Goal: Task Accomplishment & Management: Manage account settings

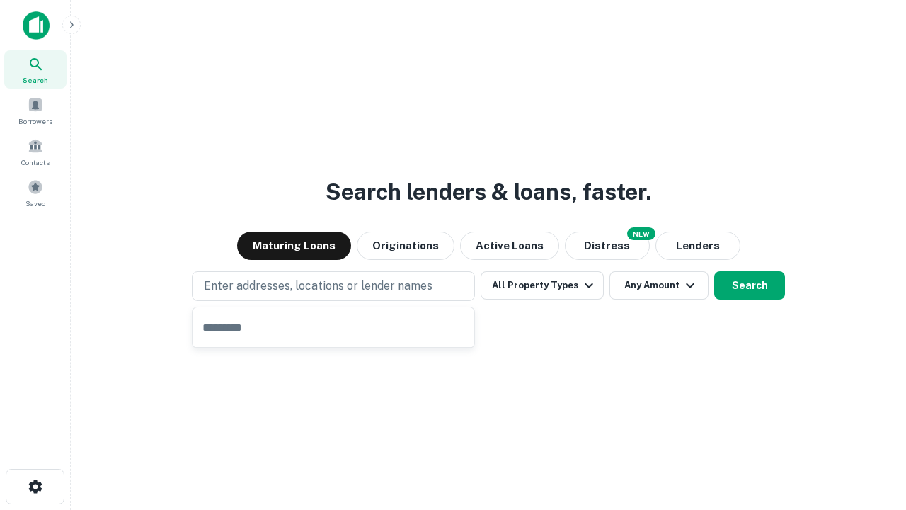
type input "**********"
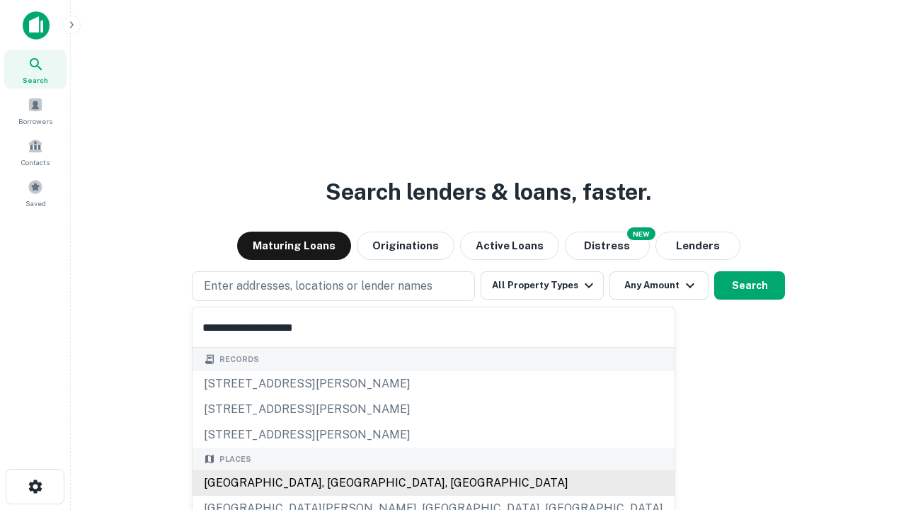
click at [338, 483] on div "[GEOGRAPHIC_DATA], [GEOGRAPHIC_DATA], [GEOGRAPHIC_DATA]" at bounding box center [434, 482] width 482 height 25
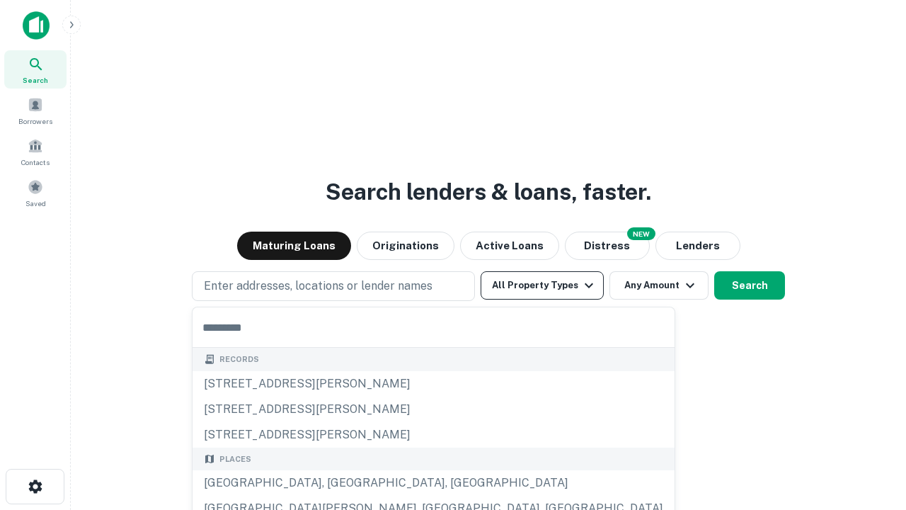
click at [542, 285] on button "All Property Types" at bounding box center [542, 285] width 123 height 28
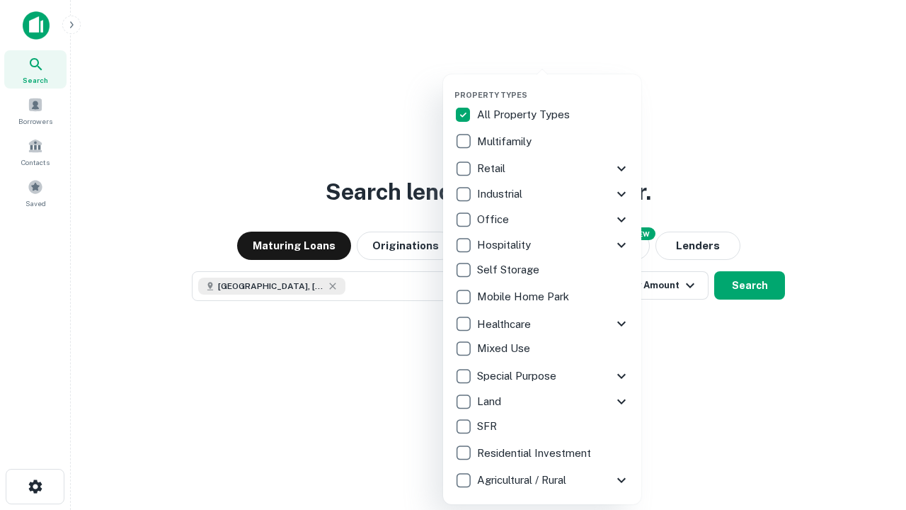
click at [554, 86] on button "button" at bounding box center [554, 86] width 198 height 1
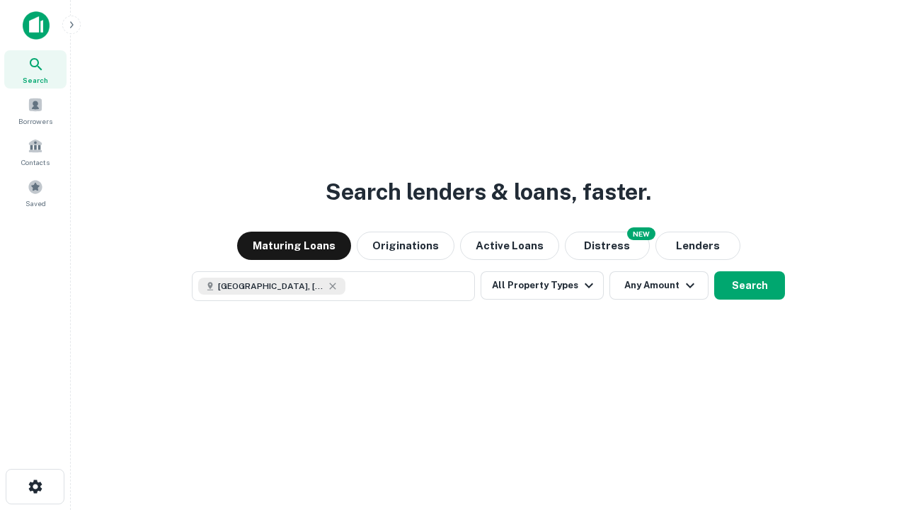
scroll to position [23, 0]
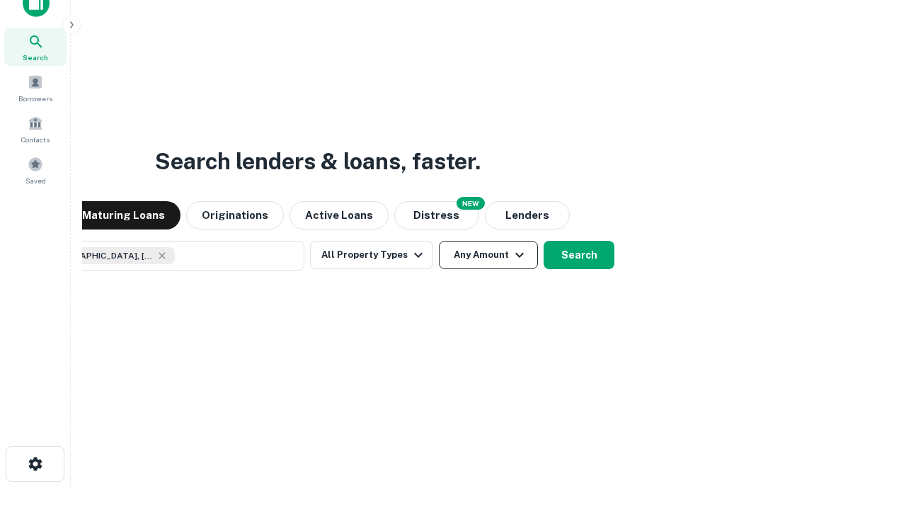
click at [439, 241] on button "Any Amount" at bounding box center [488, 255] width 99 height 28
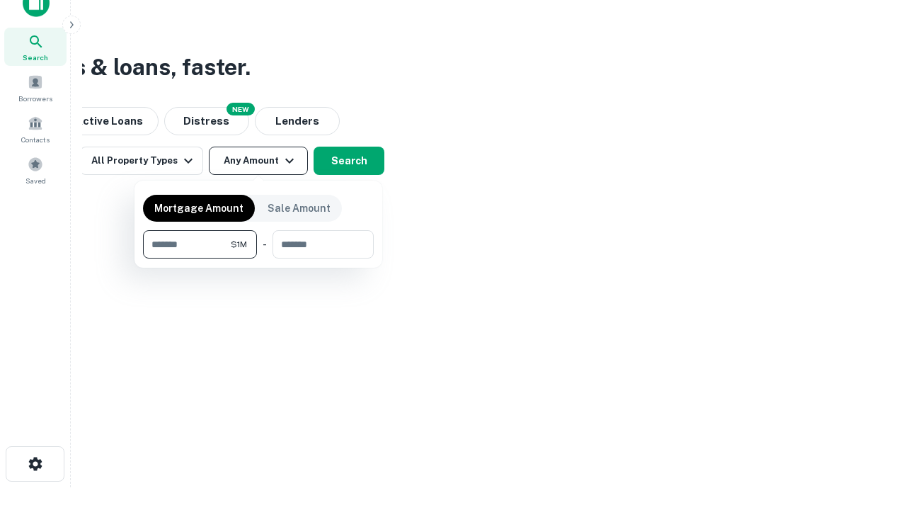
type input "*******"
click at [258, 258] on button "button" at bounding box center [258, 258] width 231 height 1
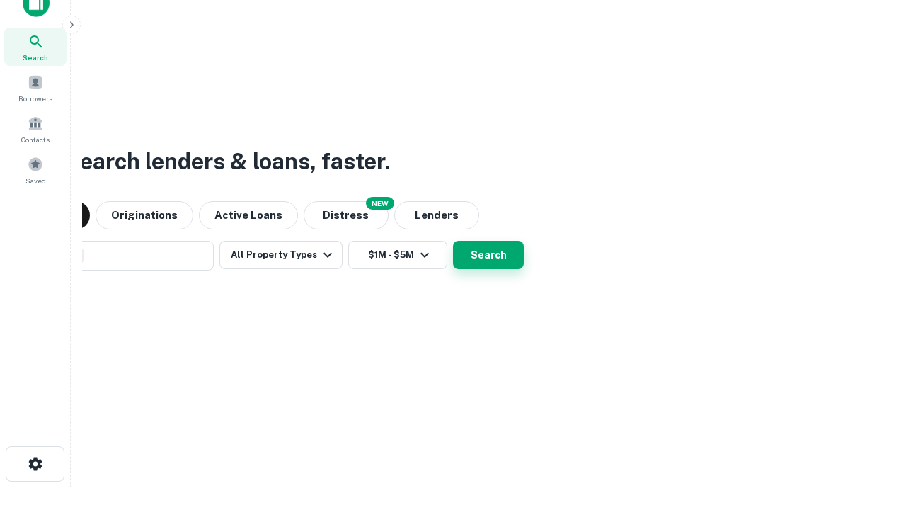
click at [453, 241] on button "Search" at bounding box center [488, 255] width 71 height 28
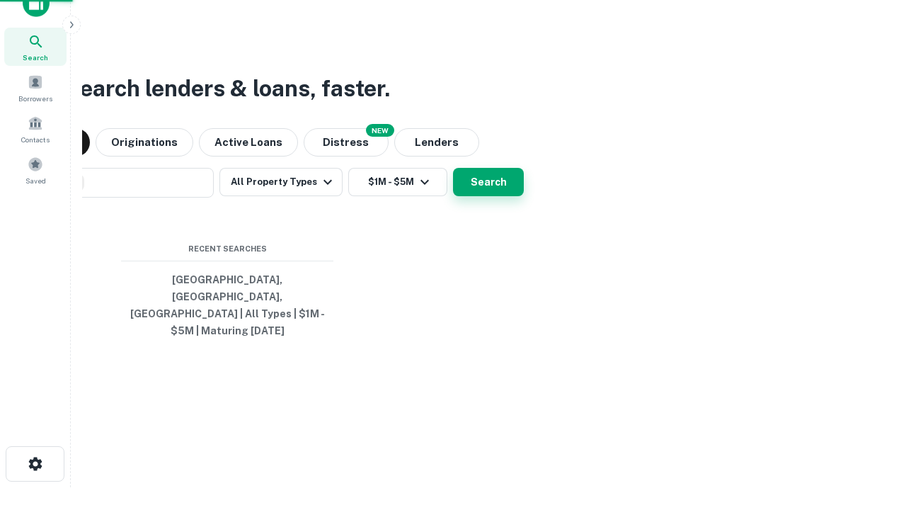
scroll to position [46, 401]
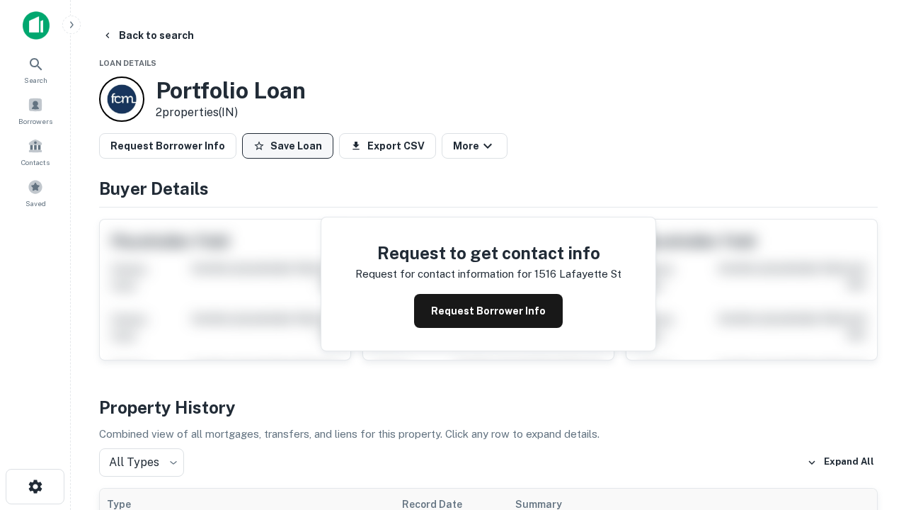
click at [287, 146] on button "Save Loan" at bounding box center [287, 145] width 91 height 25
click at [291, 146] on button "Loan Saved" at bounding box center [291, 145] width 98 height 25
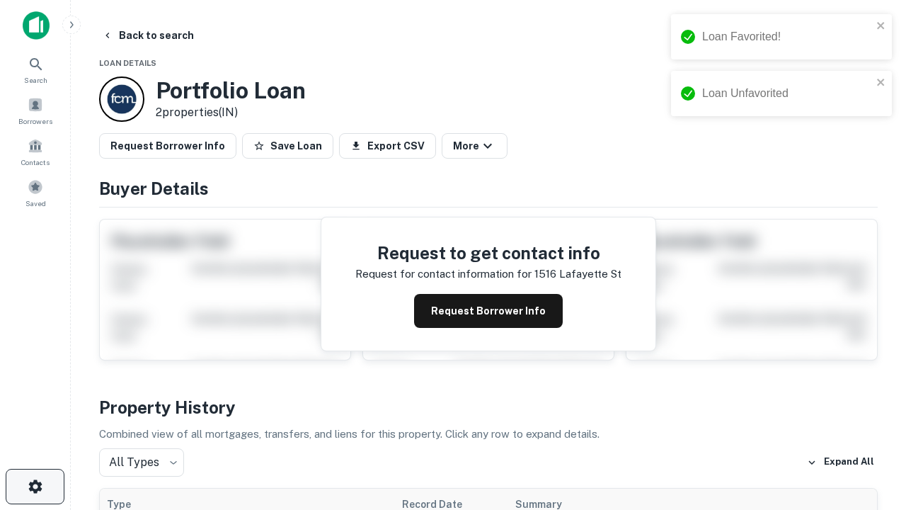
click at [35, 486] on icon "button" at bounding box center [35, 486] width 17 height 17
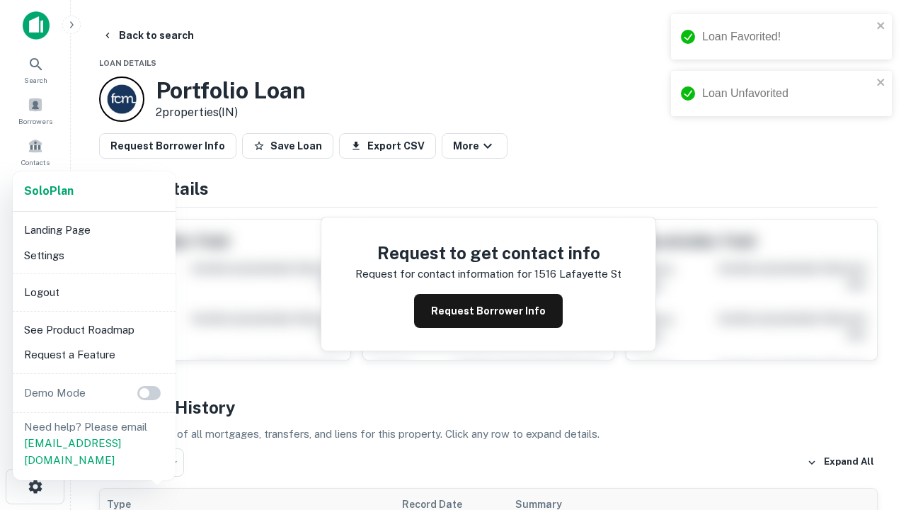
click at [93, 292] on li "Logout" at bounding box center [94, 292] width 152 height 25
